Goal: Task Accomplishment & Management: Manage account settings

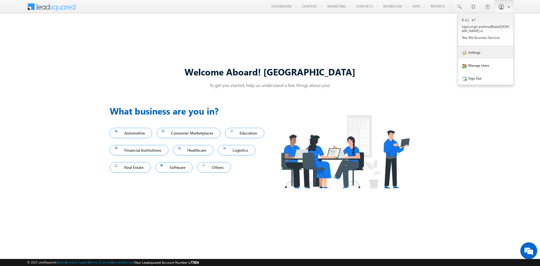
click at [475, 55] on link "Settings" at bounding box center [485, 52] width 55 height 13
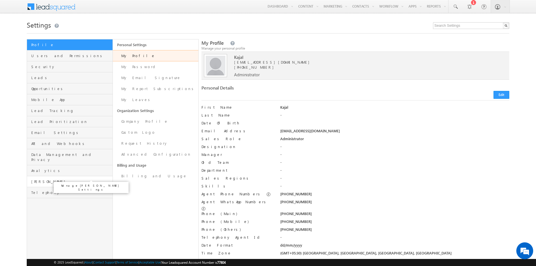
click at [53, 179] on span "Marvin" at bounding box center [71, 181] width 80 height 5
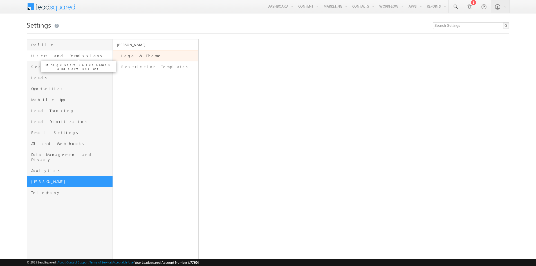
click at [57, 54] on span "Users and Permissions" at bounding box center [71, 55] width 80 height 5
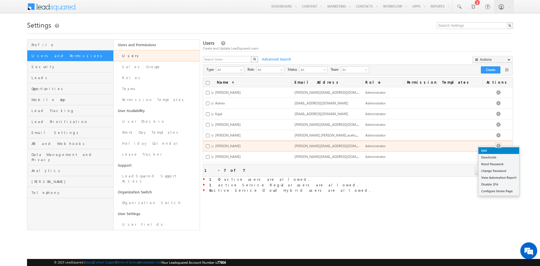
click at [497, 151] on link "Edit" at bounding box center [498, 150] width 41 height 7
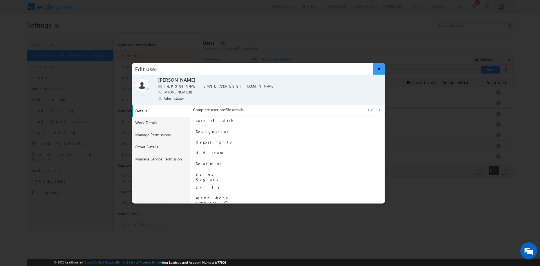
click at [380, 69] on button "×" at bounding box center [379, 69] width 12 height 12
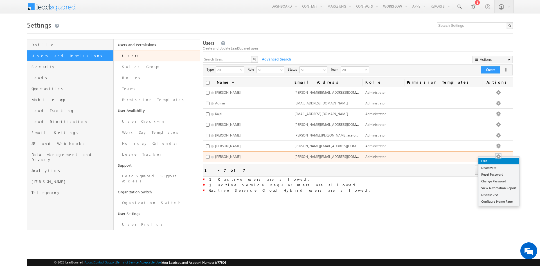
click at [500, 162] on link "Edit" at bounding box center [498, 160] width 41 height 7
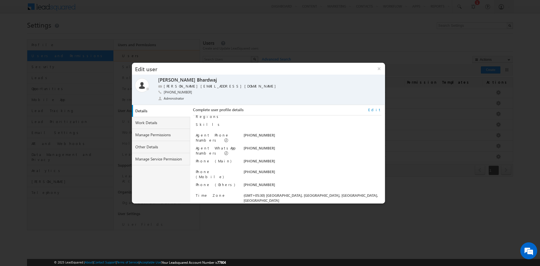
scroll to position [70, 0]
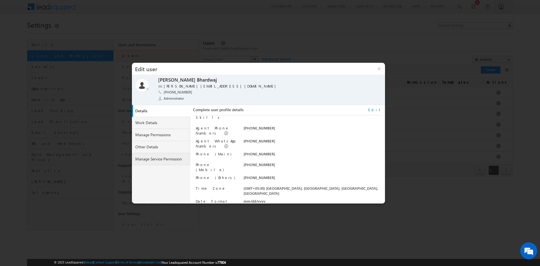
click at [154, 160] on link "Manage Service Permission" at bounding box center [161, 159] width 58 height 12
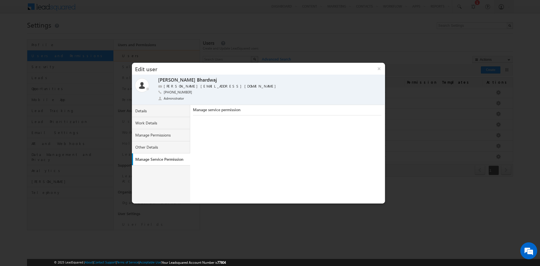
click at [229, 109] on div "Manage service permission" at bounding box center [287, 111] width 188 height 8
click at [270, 108] on div "Manage service permission" at bounding box center [287, 111] width 188 height 8
click at [143, 145] on link "Other Details" at bounding box center [161, 147] width 58 height 12
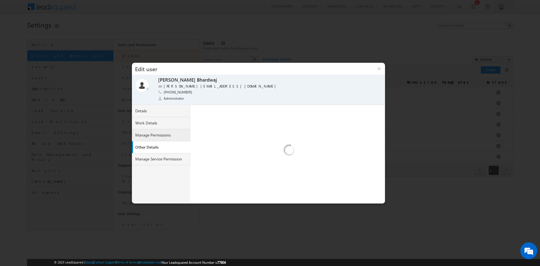
click at [151, 136] on link "Manage Permissions" at bounding box center [161, 135] width 58 height 12
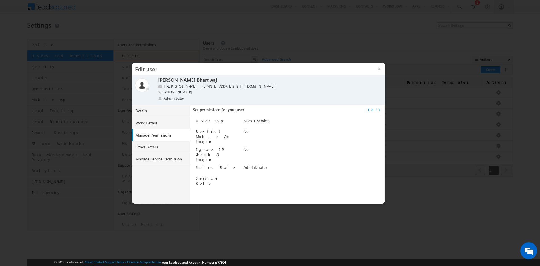
click at [378, 109] on link "Edit" at bounding box center [374, 109] width 13 height 5
click at [272, 121] on select "Regular Service Cloud Sales + Service" at bounding box center [301, 121] width 115 height 6
select select "5"
click at [244, 118] on select "Regular Service Cloud Sales + Service" at bounding box center [301, 121] width 115 height 6
click at [278, 165] on select "Administrator Marketing User Sales Manager Sales User" at bounding box center [301, 168] width 115 height 6
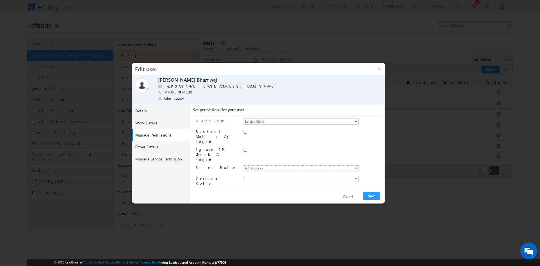
click at [278, 165] on select "Administrator Marketing User Sales Manager Sales User" at bounding box center [301, 168] width 115 height 6
click at [377, 199] on button "Save" at bounding box center [371, 196] width 17 height 8
click at [256, 165] on select "Administrator Marketing User Sales Manager Sales User" at bounding box center [301, 168] width 115 height 6
select select "Sales_Manager"
click at [244, 165] on select "Administrator Marketing User Sales Manager Sales User" at bounding box center [301, 168] width 115 height 6
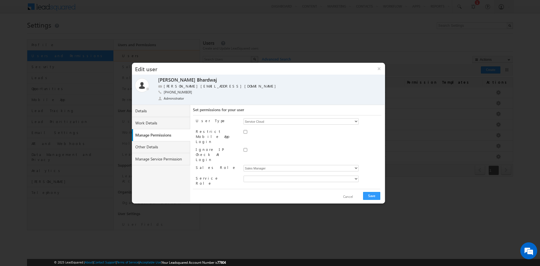
click at [277, 189] on span "None Selected" at bounding box center [269, 192] width 51 height 6
click at [263, 186] on label "Sales Manager" at bounding box center [257, 190] width 11 height 9
click at [251, 188] on input "Sales Manager" at bounding box center [249, 190] width 4 height 4
checkbox input "true"
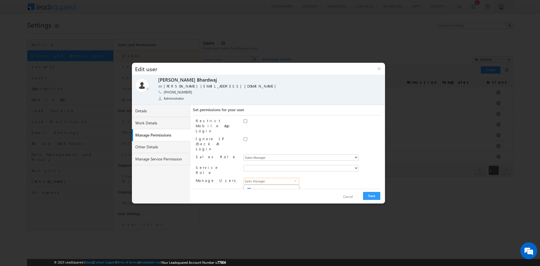
click at [257, 195] on label "Sales User" at bounding box center [257, 199] width 11 height 9
click at [251, 197] on input "Sales User" at bounding box center [249, 199] width 4 height 4
checkbox input "true"
click at [309, 176] on div "User Type Regular Service Cloud Sales + Service Restrict Mobile App Login Ignor…" at bounding box center [288, 151] width 185 height 73
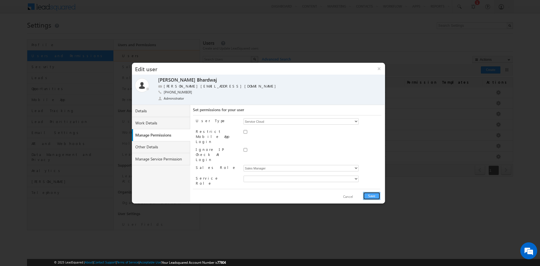
click at [375, 195] on button "Save" at bounding box center [371, 196] width 17 height 8
click at [349, 196] on button "Cancel" at bounding box center [347, 197] width 21 height 8
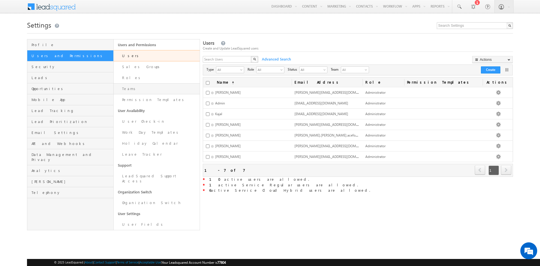
click at [144, 84] on link "Teams" at bounding box center [157, 88] width 86 height 11
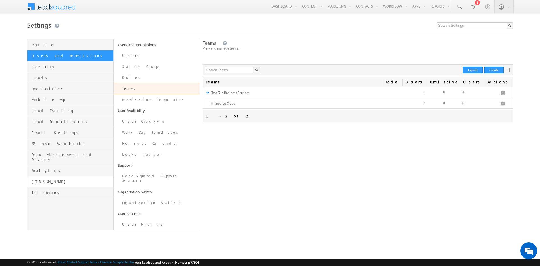
click at [71, 179] on link "[PERSON_NAME]" at bounding box center [70, 181] width 86 height 11
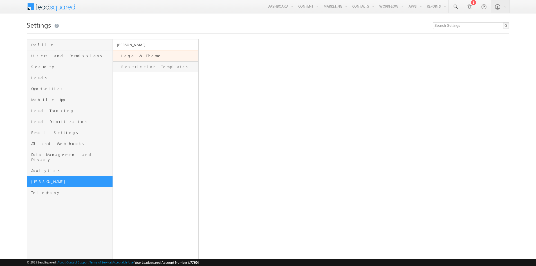
click at [155, 65] on link "Restriction Templates" at bounding box center [155, 66] width 85 height 11
click at [54, 58] on link "Users and Permissions" at bounding box center [69, 55] width 85 height 11
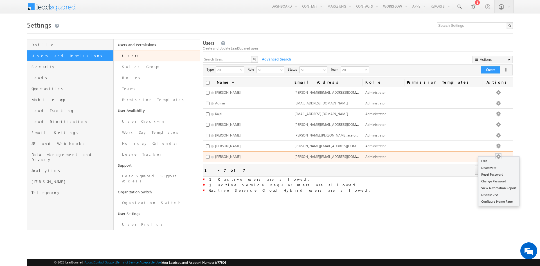
click at [500, 156] on button "button" at bounding box center [498, 157] width 6 height 6
click at [494, 161] on link "Edit" at bounding box center [498, 160] width 41 height 7
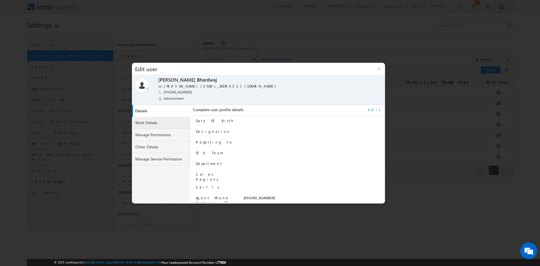
click at [158, 123] on link "Work Details" at bounding box center [161, 123] width 58 height 12
click at [153, 133] on link "Manage Permissions" at bounding box center [161, 135] width 58 height 12
click at [381, 110] on link "Edit" at bounding box center [374, 109] width 13 height 5
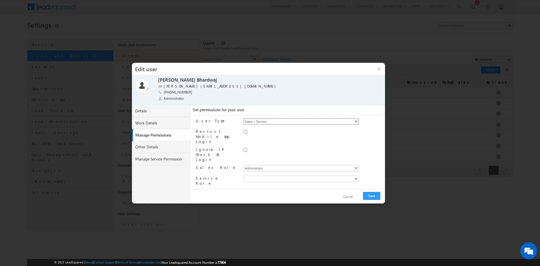
click at [270, 119] on select "Regular Service Cloud Sales + Service" at bounding box center [301, 121] width 115 height 6
select select "5"
click at [244, 118] on select "Regular Service Cloud Sales + Service" at bounding box center [301, 121] width 115 height 6
click at [261, 165] on select "Administrator Marketing User Sales Manager Sales User" at bounding box center [301, 168] width 115 height 6
click at [244, 165] on select "Administrator Marketing User Sales Manager Sales User" at bounding box center [301, 168] width 115 height 6
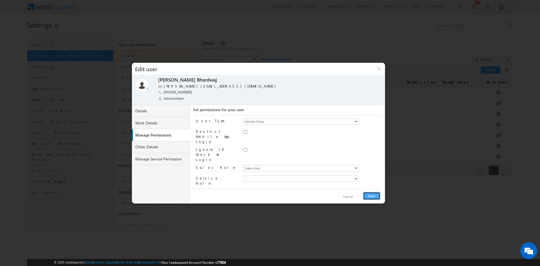
click at [371, 196] on button "Save" at bounding box center [371, 196] width 17 height 8
click at [258, 175] on select at bounding box center [301, 178] width 115 height 6
click at [274, 175] on select at bounding box center [301, 178] width 115 height 6
click at [337, 175] on select at bounding box center [301, 178] width 115 height 6
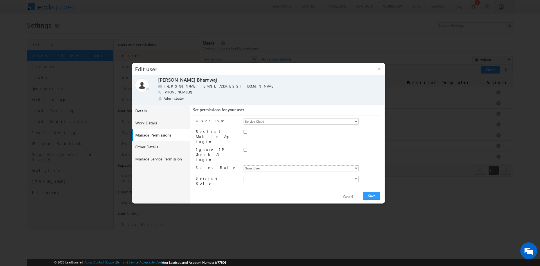
click at [292, 165] on select "Administrator Marketing User Sales Manager Sales User" at bounding box center [301, 168] width 115 height 6
select select "Marketing_User"
click at [244, 165] on select "Administrator Marketing User Sales Manager Sales User" at bounding box center [301, 168] width 115 height 6
click at [287, 175] on select at bounding box center [301, 178] width 115 height 6
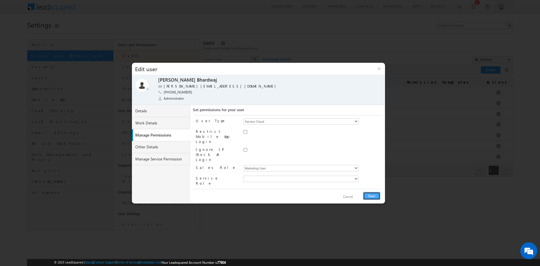
click at [371, 193] on button "Save" at bounding box center [371, 196] width 17 height 8
click at [270, 189] on span "None Selected" at bounding box center [269, 192] width 51 height 6
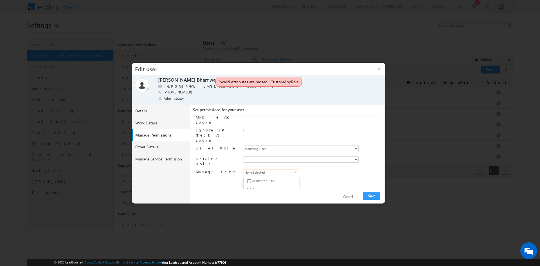
click at [254, 177] on label "Marketing User" at bounding box center [257, 181] width 11 height 9
click at [251, 179] on input "Marketing User" at bounding box center [249, 181] width 4 height 4
checkbox input "true"
click at [360, 183] on div "User Type Regular Service Cloud Sales + Service Restrict Mobile App Login Ignor…" at bounding box center [288, 151] width 185 height 73
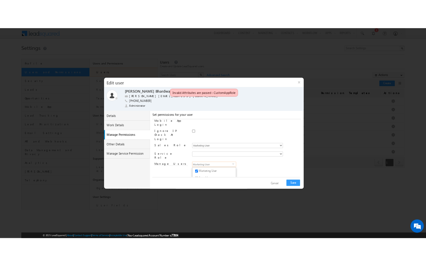
scroll to position [0, 0]
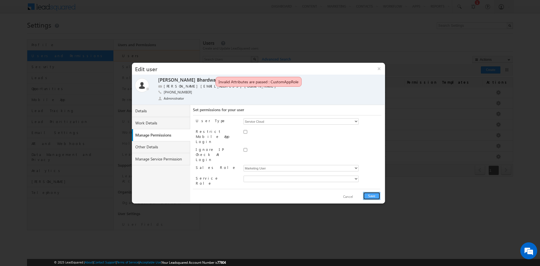
click at [374, 197] on button "Save" at bounding box center [371, 196] width 17 height 8
click at [246, 138] on div "User Type Regular Service Cloud Sales + Service Restrict Mobile App Login Ignor…" at bounding box center [288, 151] width 185 height 73
click at [245, 147] on div at bounding box center [313, 151] width 138 height 8
click at [245, 148] on input "Ignore IP Check At Login" at bounding box center [246, 150] width 4 height 4
click at [371, 193] on button "Save" at bounding box center [371, 196] width 17 height 8
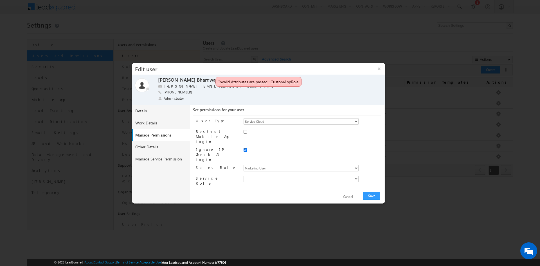
click at [244, 148] on input "Ignore IP Check At Login" at bounding box center [246, 150] width 4 height 4
checkbox input "false"
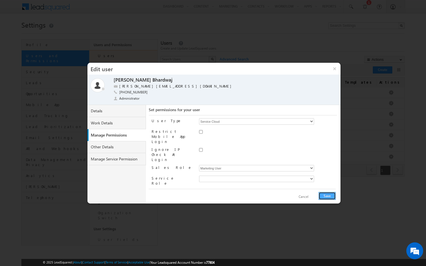
click at [320, 195] on button "Save" at bounding box center [327, 196] width 17 height 8
click at [335, 66] on button "×" at bounding box center [334, 69] width 12 height 12
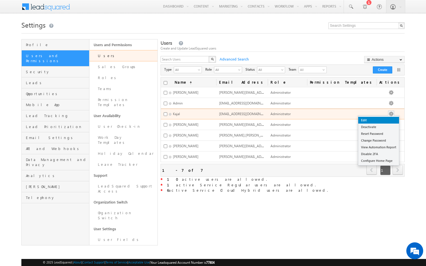
click at [391, 120] on link "Edit" at bounding box center [378, 120] width 41 height 7
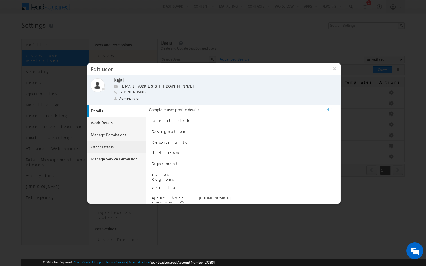
click at [107, 145] on link "Other Details" at bounding box center [116, 147] width 58 height 12
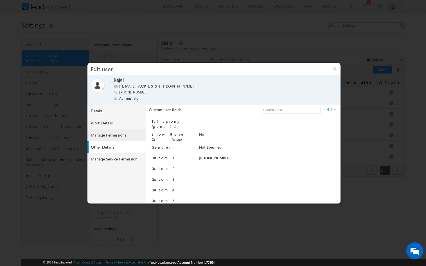
click at [111, 134] on link "Manage Permissions" at bounding box center [116, 135] width 58 height 12
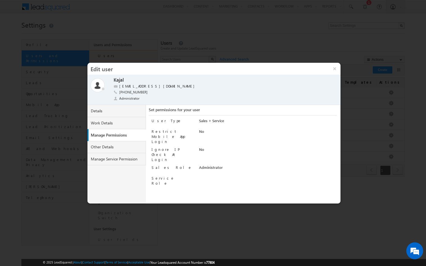
click at [206, 121] on div "Sales + Service" at bounding box center [268, 122] width 138 height 8
click at [109, 144] on link "Other Details" at bounding box center [116, 147] width 58 height 12
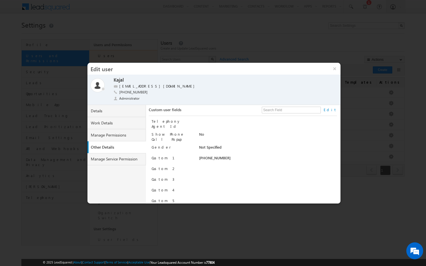
click at [107, 153] on link "Other Details" at bounding box center [118, 147] width 58 height 12
click at [105, 158] on link "Manage Service Permission" at bounding box center [116, 159] width 58 height 12
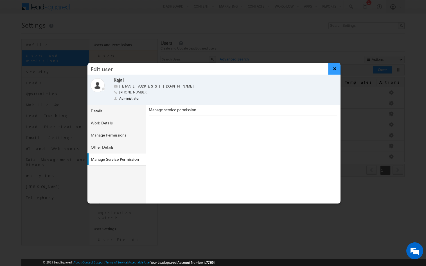
click at [334, 70] on button "×" at bounding box center [334, 69] width 12 height 12
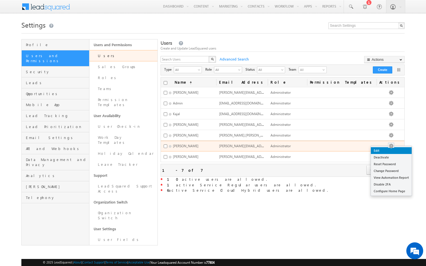
click at [391, 151] on link "Edit" at bounding box center [391, 150] width 41 height 7
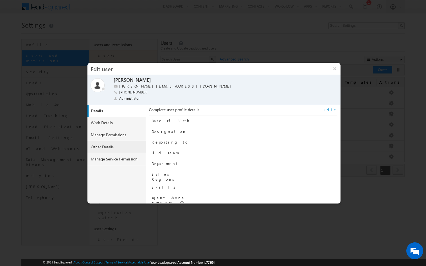
click at [117, 145] on link "Other Details" at bounding box center [116, 147] width 58 height 12
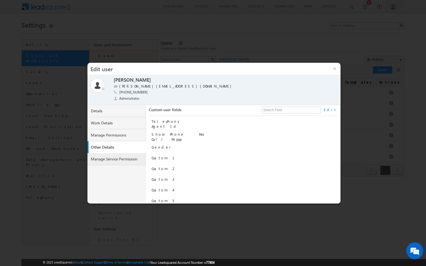
click at [116, 158] on link "Manage Service Permission" at bounding box center [116, 159] width 58 height 12
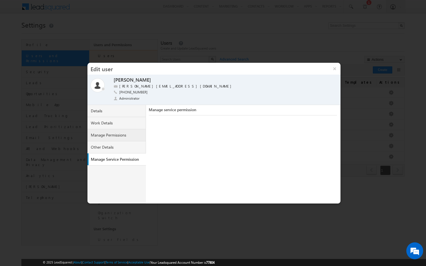
click at [117, 133] on link "Manage Permissions" at bounding box center [116, 135] width 58 height 12
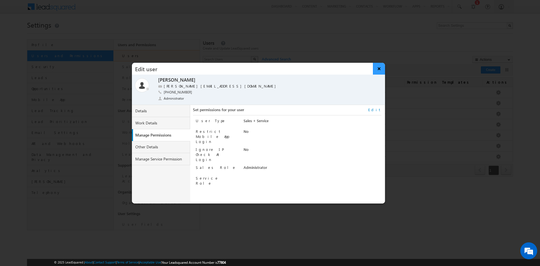
click at [377, 69] on button "×" at bounding box center [379, 69] width 12 height 12
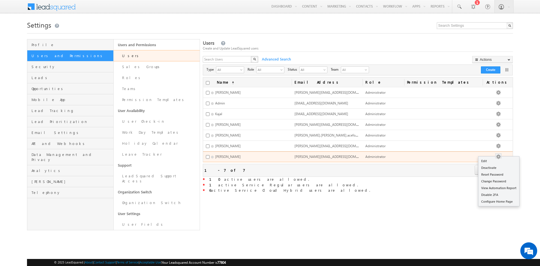
click at [501, 154] on button "button" at bounding box center [498, 157] width 6 height 6
click at [494, 161] on link "Edit" at bounding box center [498, 160] width 41 height 7
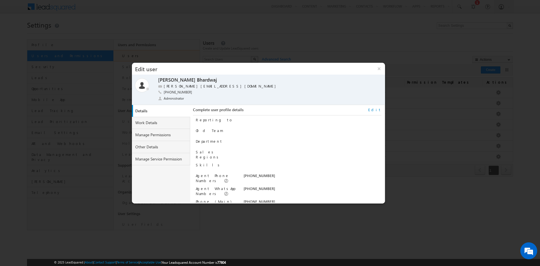
scroll to position [28, 0]
click at [379, 111] on link "Edit" at bounding box center [374, 109] width 13 height 5
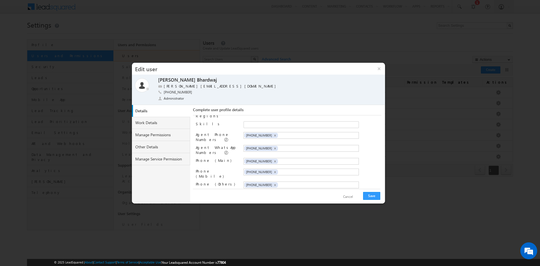
scroll to position [64, 0]
click at [274, 133] on span "×" at bounding box center [275, 135] width 3 height 5
click at [287, 135] on input "+91-9355841513" at bounding box center [267, 135] width 47 height 4
type input "+91-9355841513"
click at [282, 147] on input "text" at bounding box center [302, 148] width 47 height 4
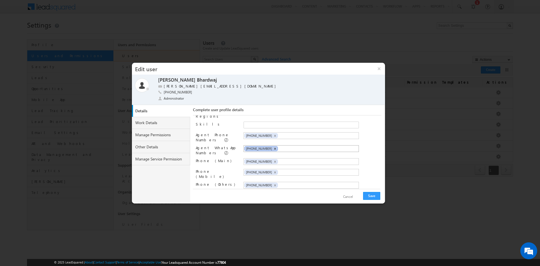
click at [274, 146] on span "×" at bounding box center [275, 148] width 3 height 5
paste input "+91-9355841513"
type input "+91-9355841513"
click at [274, 160] on span "×" at bounding box center [275, 161] width 3 height 5
paste input "+91-9355841513"
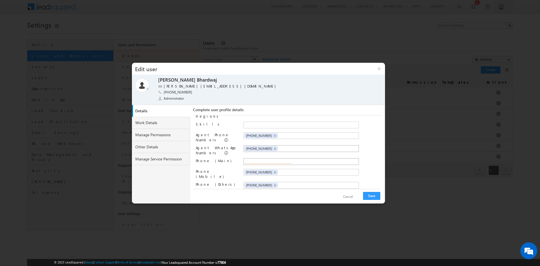
type input "+91-9355841513"
click at [274, 171] on span "×" at bounding box center [275, 172] width 3 height 5
paste input "+91-9355841513"
type input "+91-9355841513"
click at [274, 183] on span "×" at bounding box center [275, 185] width 3 height 5
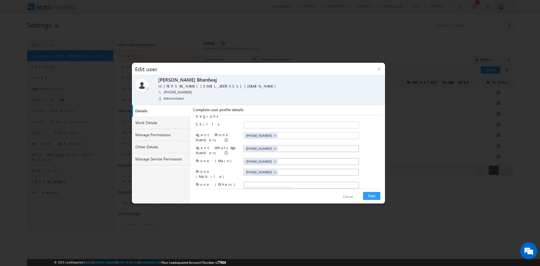
paste input "+91-9355841513"
type input "+91-9355841513"
click at [366, 154] on div "Date Of Birth Designation Reporting to Old Team Department Sales Regions" at bounding box center [288, 151] width 185 height 73
click at [368, 197] on button "Save" at bounding box center [371, 196] width 17 height 8
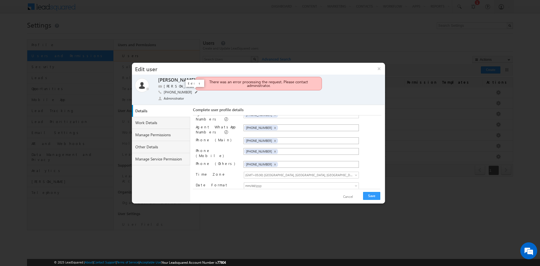
click at [195, 93] on span at bounding box center [196, 92] width 3 height 3
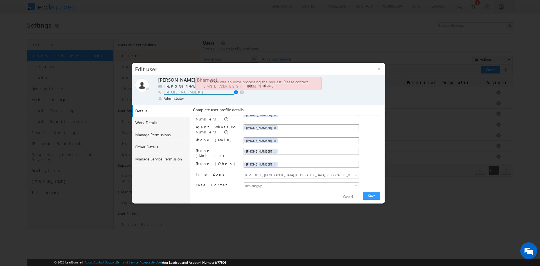
click at [181, 92] on input "+91-9717556599" at bounding box center [199, 92] width 70 height 5
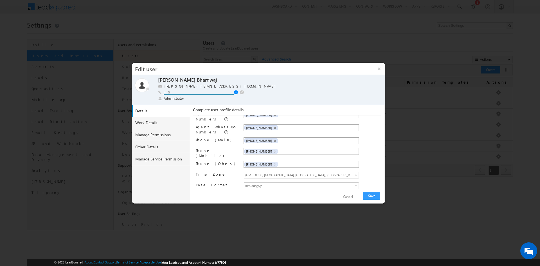
type input "+"
paste input "+91-9355841513"
type input "+91-9355841513"
click at [236, 92] on span at bounding box center [236, 92] width 5 height 4
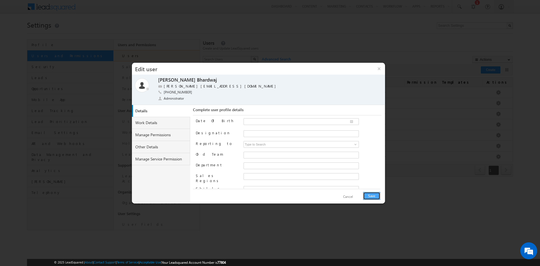
click at [369, 196] on button "Save" at bounding box center [371, 196] width 17 height 8
click at [378, 68] on button "×" at bounding box center [379, 69] width 12 height 12
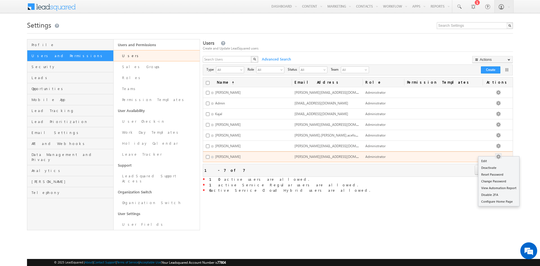
click at [501, 154] on button "button" at bounding box center [498, 157] width 6 height 6
click at [498, 159] on link "Edit" at bounding box center [498, 160] width 41 height 7
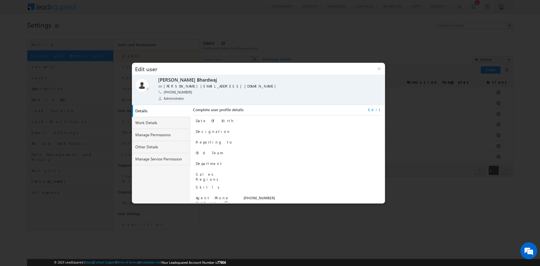
click at [178, 97] on span "Administrator" at bounding box center [174, 98] width 21 height 5
click at [378, 68] on button "×" at bounding box center [379, 69] width 12 height 12
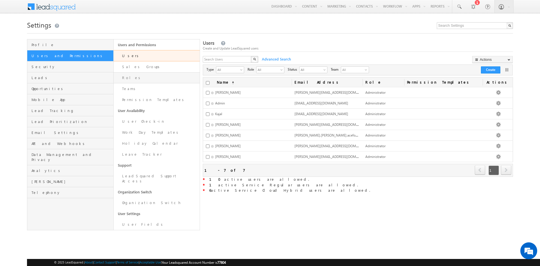
click at [147, 82] on link "Roles" at bounding box center [157, 77] width 86 height 11
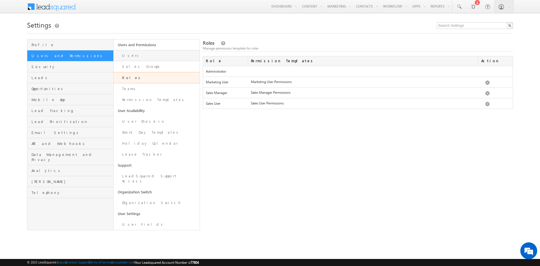
click at [146, 60] on link "Users" at bounding box center [157, 55] width 86 height 11
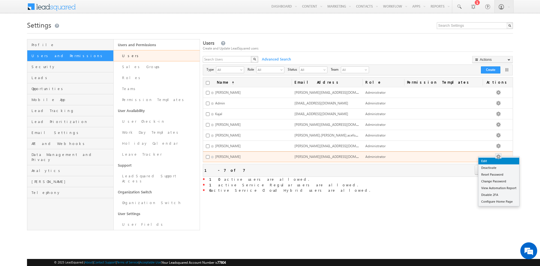
click at [498, 163] on link "Edit" at bounding box center [498, 160] width 41 height 7
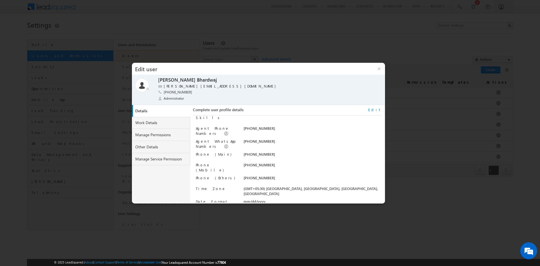
scroll to position [70, 0]
click at [160, 138] on link "Manage Permissions" at bounding box center [161, 135] width 58 height 12
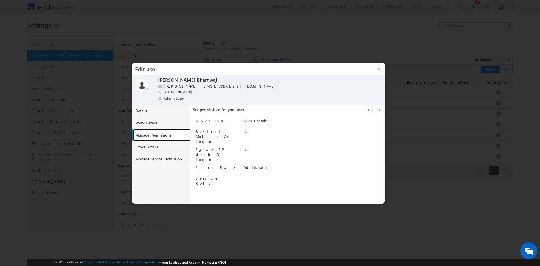
scroll to position [0, 0]
click at [376, 110] on link "Edit" at bounding box center [374, 109] width 13 height 5
click at [278, 121] on select "Regular Service Cloud Sales + Service" at bounding box center [301, 121] width 115 height 6
select select "5"
click at [244, 118] on select "Regular Service Cloud Sales + Service" at bounding box center [301, 121] width 115 height 6
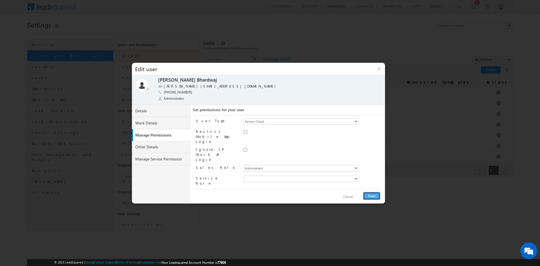
click at [373, 196] on button "Save" at bounding box center [371, 196] width 17 height 8
click at [267, 175] on select at bounding box center [301, 178] width 115 height 6
click at [254, 165] on select "Administrator Marketing User Sales Manager Sales User" at bounding box center [301, 168] width 115 height 6
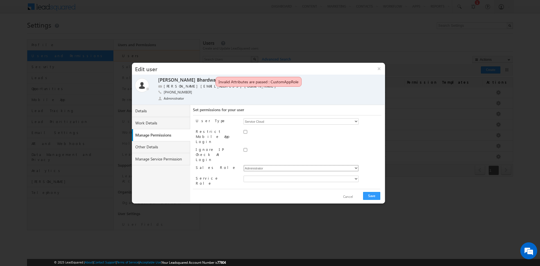
select select "Marketing_User"
click at [244, 165] on select "Administrator Marketing User Sales Manager Sales User" at bounding box center [301, 168] width 115 height 6
click at [370, 195] on button "Save" at bounding box center [371, 196] width 17 height 8
click at [284, 189] on span "None Selected" at bounding box center [269, 192] width 51 height 6
click at [263, 197] on label "Marketing User" at bounding box center [257, 201] width 11 height 9
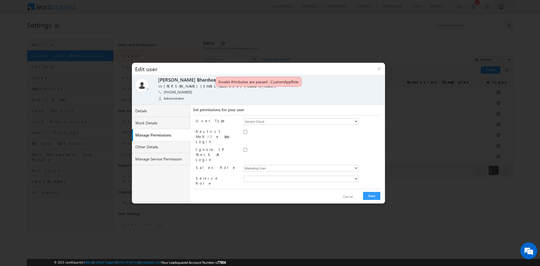
click at [251, 199] on input "Marketing User" at bounding box center [249, 201] width 4 height 4
checkbox input "true"
click at [375, 196] on button "Save" at bounding box center [371, 196] width 17 height 8
click at [273, 165] on select "Administrator Marketing User Sales Manager Sales User" at bounding box center [301, 168] width 115 height 6
select select "Sales_Manager"
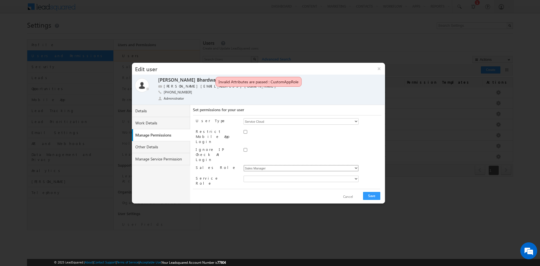
click at [244, 165] on select "Administrator Marketing User Sales Manager Sales User" at bounding box center [301, 168] width 115 height 6
click at [281, 189] on span "None Selected" at bounding box center [269, 192] width 51 height 6
click at [263, 186] on label "Sales Manager" at bounding box center [257, 190] width 11 height 9
click at [251, 188] on input "Sales Manager" at bounding box center [249, 190] width 4 height 4
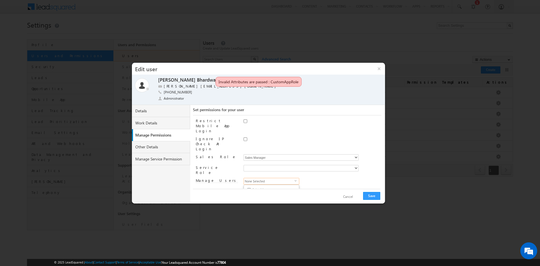
checkbox input "true"
click at [372, 193] on button "Save" at bounding box center [371, 196] width 17 height 8
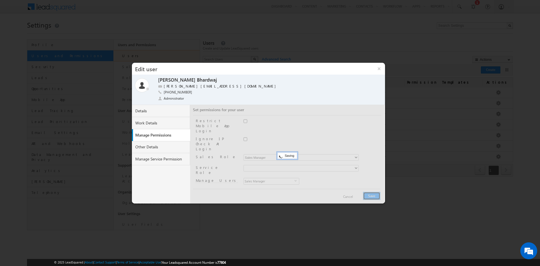
scroll to position [0, 0]
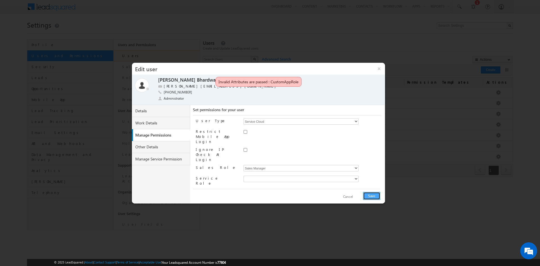
click at [372, 193] on button "Save" at bounding box center [371, 196] width 17 height 8
click at [266, 165] on select "Administrator Marketing User Sales Manager Sales User" at bounding box center [301, 168] width 115 height 6
select select "Sales_User"
click at [244, 165] on select "Administrator Marketing User Sales Manager Sales User" at bounding box center [301, 168] width 115 height 6
click at [311, 175] on div at bounding box center [313, 179] width 138 height 8
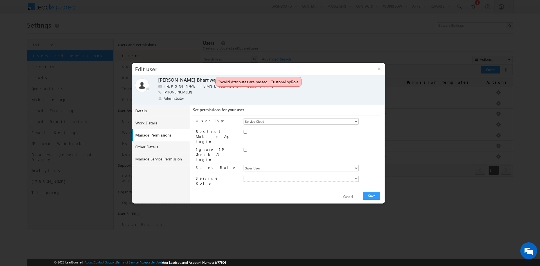
click at [303, 175] on select at bounding box center [301, 178] width 115 height 6
click at [371, 198] on button "Save" at bounding box center [371, 196] width 17 height 8
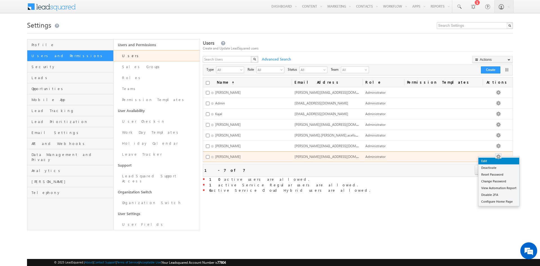
click at [499, 164] on link "Edit" at bounding box center [498, 160] width 41 height 7
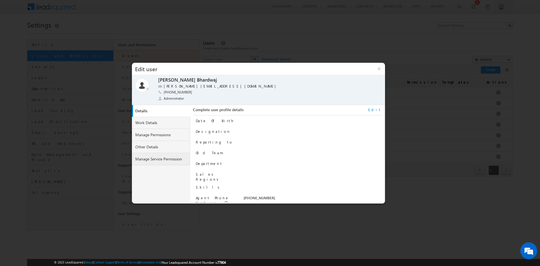
click at [155, 157] on link "Manage Service Permission" at bounding box center [161, 159] width 58 height 12
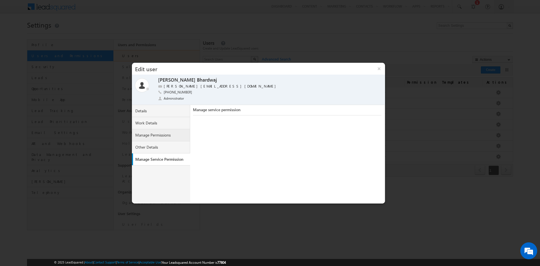
click at [162, 137] on link "Manage Permissions" at bounding box center [161, 135] width 58 height 12
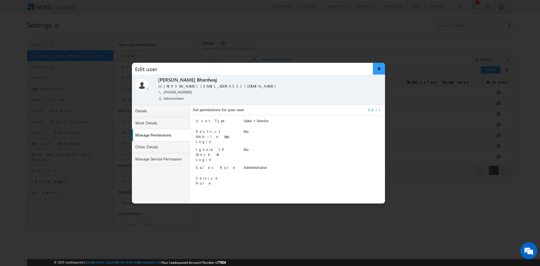
click at [377, 67] on button "×" at bounding box center [379, 69] width 12 height 12
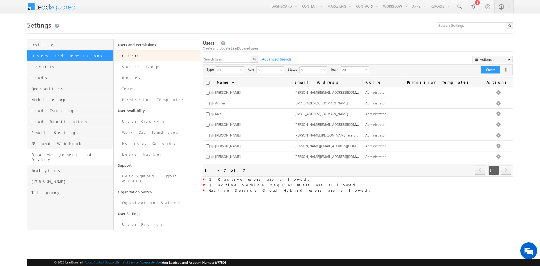
click at [47, 151] on link "Data Management and Privacy" at bounding box center [70, 157] width 86 height 16
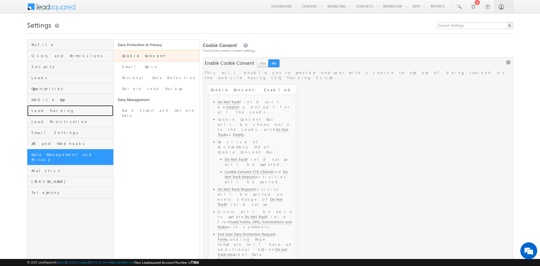
click at [44, 105] on link "Lead Tracking" at bounding box center [70, 110] width 86 height 11
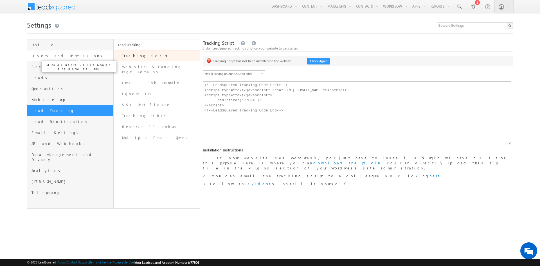
click at [61, 56] on span "Users and Permissions" at bounding box center [71, 55] width 80 height 5
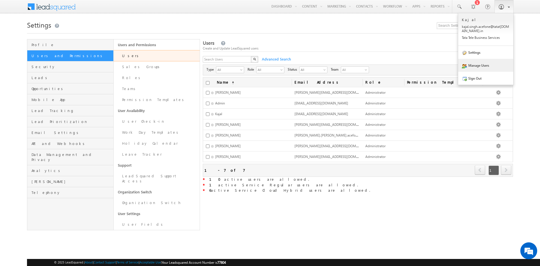
click at [500, 3] on link at bounding box center [503, 6] width 19 height 13
click at [482, 52] on link "Settings" at bounding box center [485, 52] width 55 height 13
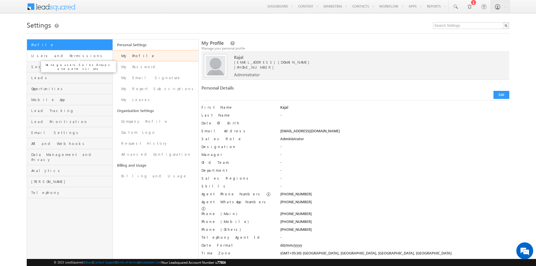
click at [57, 57] on span "Users and Permissions" at bounding box center [71, 55] width 80 height 5
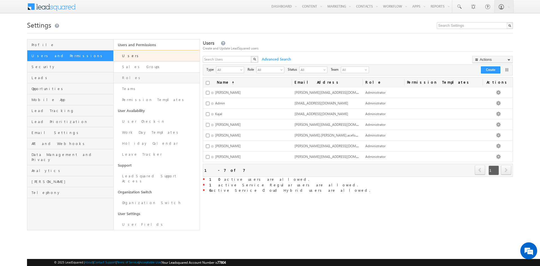
click at [148, 74] on link "Roles" at bounding box center [157, 77] width 86 height 11
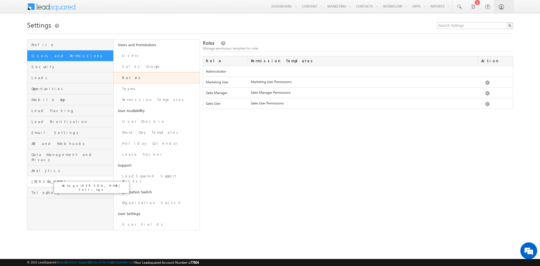
click at [39, 179] on span "[PERSON_NAME]" at bounding box center [71, 181] width 80 height 5
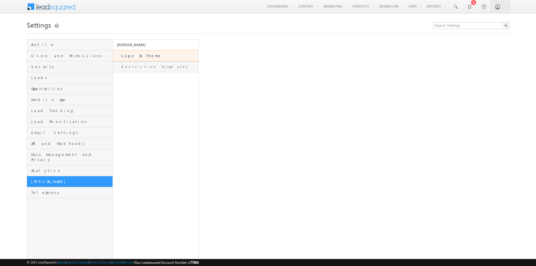
click at [132, 66] on link "Restriction Templates" at bounding box center [155, 66] width 85 height 11
click at [57, 56] on span "Users and Permissions" at bounding box center [71, 55] width 80 height 5
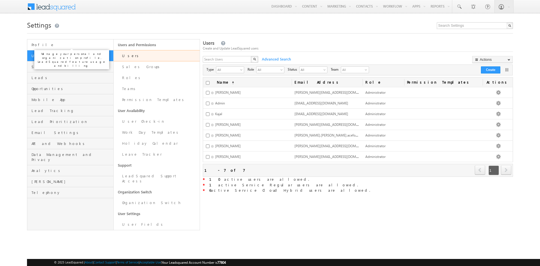
click at [60, 46] on span "Profile" at bounding box center [71, 44] width 80 height 5
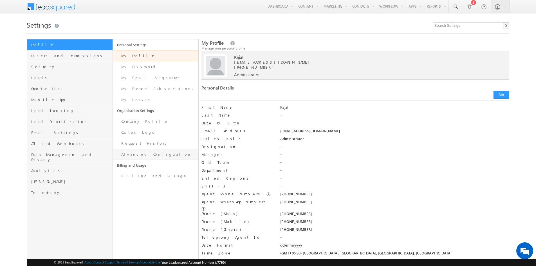
click at [146, 157] on link "Advanced Configuration" at bounding box center [155, 154] width 85 height 11
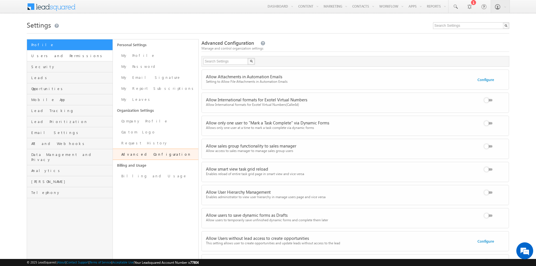
click at [53, 56] on span "Users and Permissions" at bounding box center [71, 55] width 80 height 5
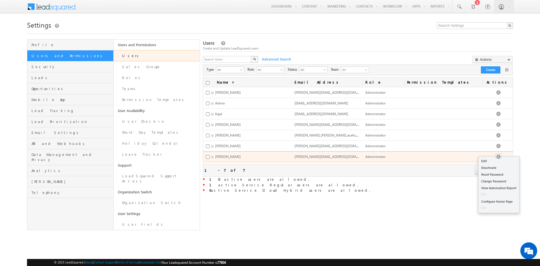
click at [501, 155] on button "button" at bounding box center [498, 157] width 6 height 6
click at [501, 157] on button "button" at bounding box center [498, 157] width 6 height 6
click at [500, 159] on link "Edit" at bounding box center [498, 160] width 41 height 7
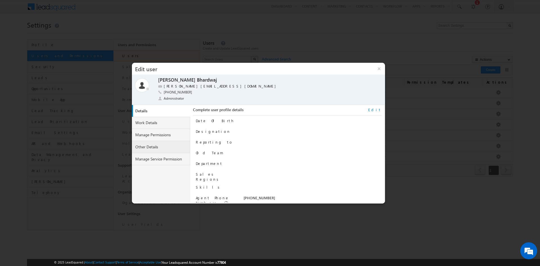
click at [160, 145] on link "Other Details" at bounding box center [161, 147] width 58 height 12
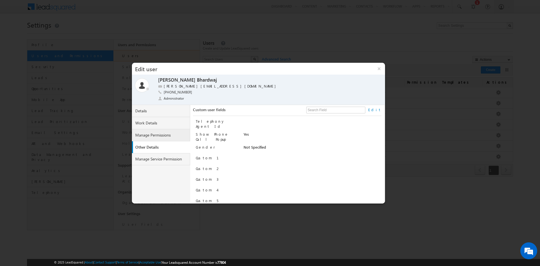
click at [168, 139] on link "Manage Permissions" at bounding box center [161, 135] width 58 height 12
click at [380, 111] on link "Edit" at bounding box center [374, 109] width 13 height 5
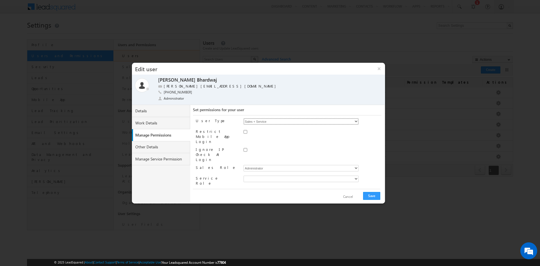
click at [298, 122] on select "Regular Service Cloud Sales + Service" at bounding box center [301, 121] width 115 height 6
select select "5"
click at [244, 118] on select "Regular Service Cloud Sales + Service" at bounding box center [301, 121] width 115 height 6
click at [256, 165] on select "Administrator Marketing User Sales Manager Sales User" at bounding box center [301, 168] width 115 height 6
select select "Marketing_User"
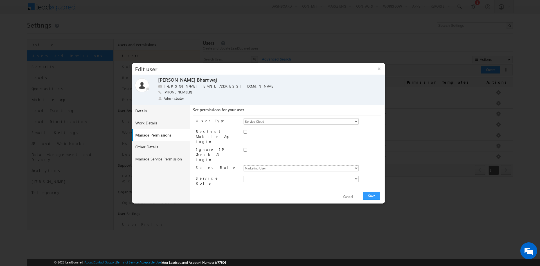
click at [244, 165] on select "Administrator Marketing User Sales Manager Sales User" at bounding box center [301, 168] width 115 height 6
click at [275, 189] on span "None Selected" at bounding box center [269, 192] width 51 height 6
click at [263, 197] on label "Marketing User" at bounding box center [257, 201] width 11 height 9
click at [251, 199] on input "Marketing User" at bounding box center [249, 201] width 4 height 4
checkbox input "true"
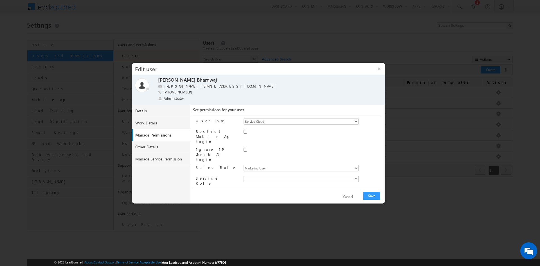
click at [317, 180] on div "User Type Regular Service Cloud Sales + Service Restrict Mobile App Login Ignor…" at bounding box center [288, 151] width 185 height 73
click at [368, 197] on button "Save" at bounding box center [371, 196] width 17 height 8
drag, startPoint x: 217, startPoint y: 82, endPoint x: 298, endPoint y: 87, distance: 81.1
click at [379, 68] on button "×" at bounding box center [379, 69] width 12 height 12
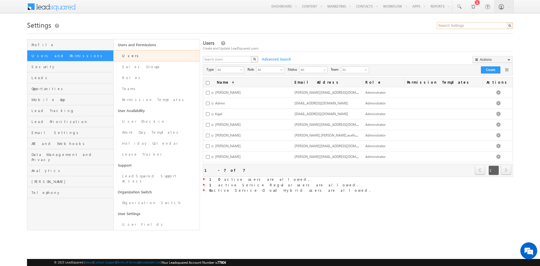
click at [472, 25] on input "text" at bounding box center [475, 25] width 76 height 7
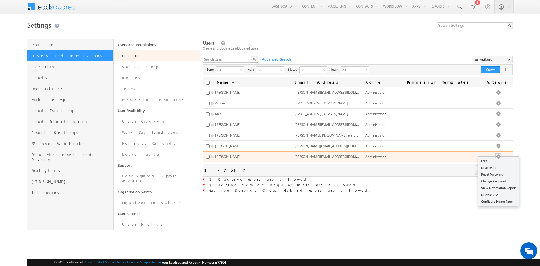
click at [501, 154] on button "button" at bounding box center [498, 157] width 6 height 6
click at [498, 159] on link "Edit" at bounding box center [498, 160] width 41 height 7
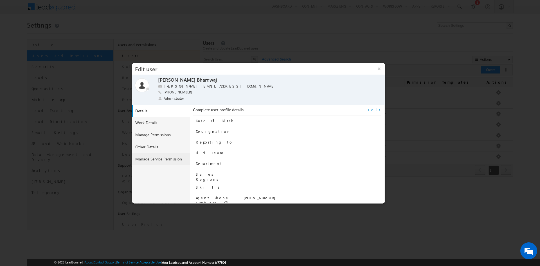
click at [152, 158] on link "Manage Service Permission" at bounding box center [161, 159] width 58 height 12
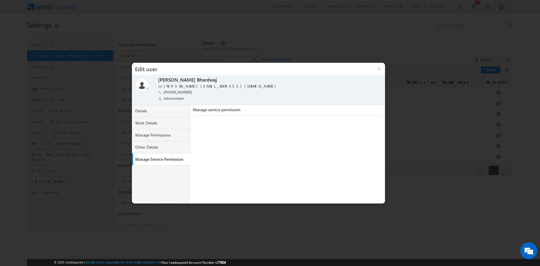
click at [211, 109] on div "Manage service permission" at bounding box center [287, 111] width 188 height 8
click at [376, 71] on button "×" at bounding box center [379, 69] width 12 height 12
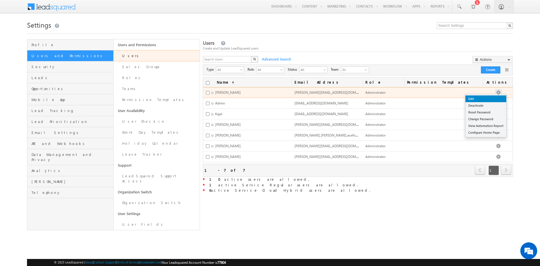
click at [493, 99] on link "Edit" at bounding box center [485, 98] width 41 height 7
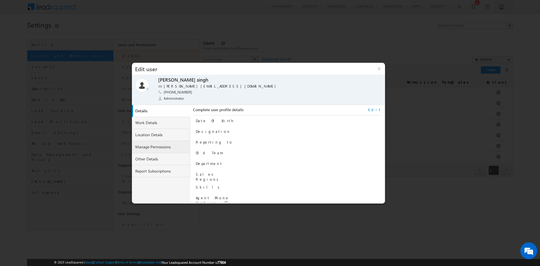
click at [156, 147] on link "Manage Permissions" at bounding box center [161, 147] width 58 height 12
click at [379, 109] on link "Edit" at bounding box center [374, 109] width 13 height 5
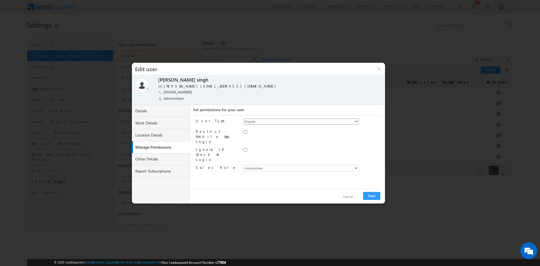
click at [302, 119] on select "Regular Service Cloud Sales + Service" at bounding box center [301, 121] width 115 height 6
select select "5"
click at [244, 118] on select "Regular Service Cloud Sales + Service" at bounding box center [301, 121] width 115 height 6
click at [368, 195] on button "Save" at bounding box center [371, 196] width 17 height 8
click at [370, 198] on button "Save" at bounding box center [371, 196] width 17 height 8
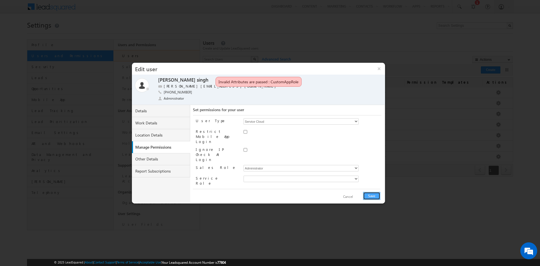
click at [370, 198] on button "Save" at bounding box center [371, 196] width 17 height 8
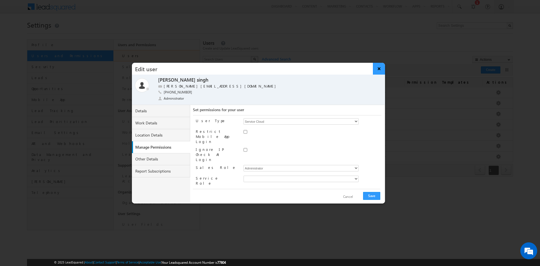
click at [377, 71] on button "×" at bounding box center [379, 69] width 12 height 12
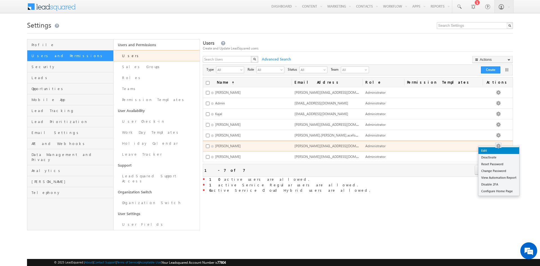
click at [490, 152] on link "Edit" at bounding box center [498, 150] width 41 height 7
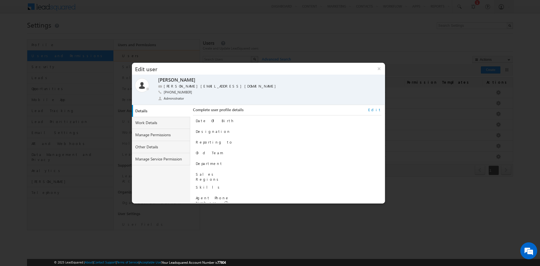
scroll to position [70, 0]
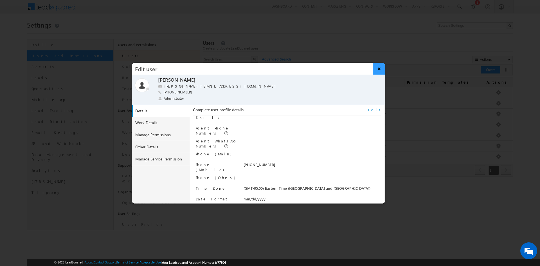
click at [376, 69] on button "×" at bounding box center [379, 69] width 12 height 12
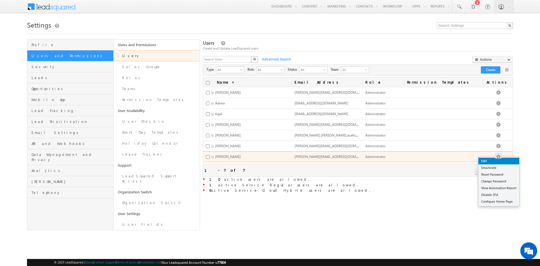
click at [500, 161] on link "Edit" at bounding box center [498, 160] width 41 height 7
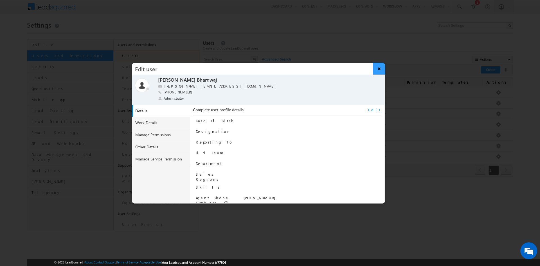
click at [379, 71] on button "×" at bounding box center [379, 69] width 12 height 12
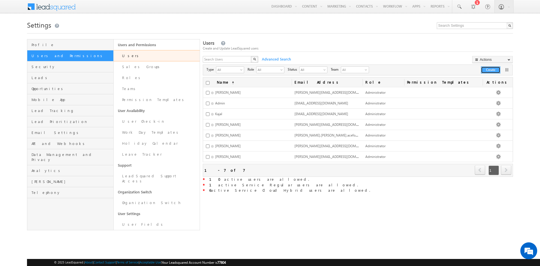
click at [489, 71] on button "Create" at bounding box center [490, 69] width 19 height 7
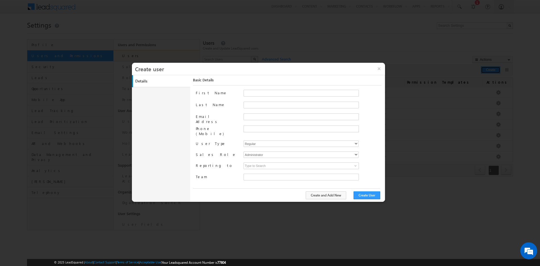
type input "0139ed92-3ab7-11f0-91df-068012126923"
click at [263, 92] on input "First Name" at bounding box center [301, 93] width 115 height 7
type input "[PERSON_NAME]"
click at [257, 103] on input "Last Name" at bounding box center [301, 105] width 115 height 7
type input "[PERSON_NAME]"
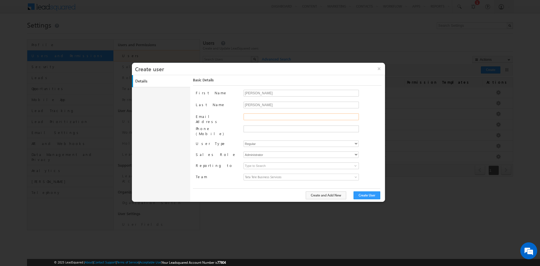
click at [249, 118] on input "Email Address" at bounding box center [301, 116] width 115 height 7
paste input "[PERSON_NAME][EMAIL_ADDRESS][DOMAIN_NAME]"
click at [290, 117] on input "[PERSON_NAME][EMAIL_ADDRESS][DOMAIN_NAME]" at bounding box center [301, 116] width 115 height 7
type input "[PERSON_NAME][EMAIL_ADDRESS][DOMAIN_NAME]"
click at [286, 131] on ul at bounding box center [301, 128] width 115 height 7
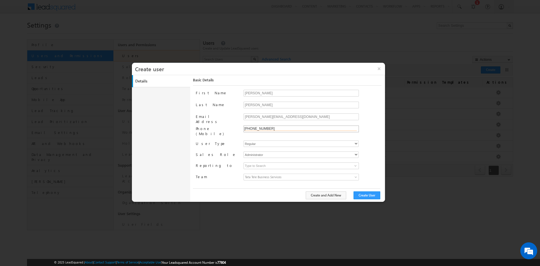
type input "[PHONE_NUMBER]"
click at [283, 140] on select "Regular Service Cloud Sales + Service" at bounding box center [301, 143] width 115 height 6
select select "5"
click at [244, 140] on select "Regular Service Cloud Sales + Service" at bounding box center [301, 143] width 115 height 6
type input "0139ed92-3ab7-11f0-91df-068012126923"
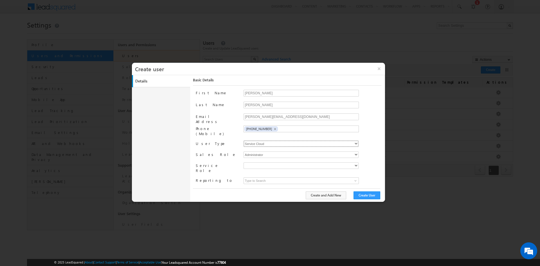
scroll to position [5, 0]
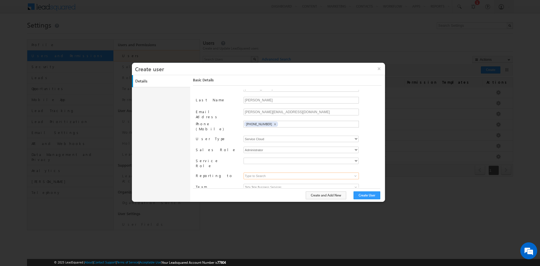
click at [289, 172] on input at bounding box center [301, 175] width 115 height 7
click at [356, 194] on button "Create User" at bounding box center [366, 195] width 27 height 8
drag, startPoint x: 269, startPoint y: 135, endPoint x: 236, endPoint y: 140, distance: 33.5
click at [236, 140] on div "First Name [GEOGRAPHIC_DATA] Last Name [PERSON_NAME] Email Address [PERSON_NAME…" at bounding box center [288, 139] width 185 height 98
